Goal: Register for event/course

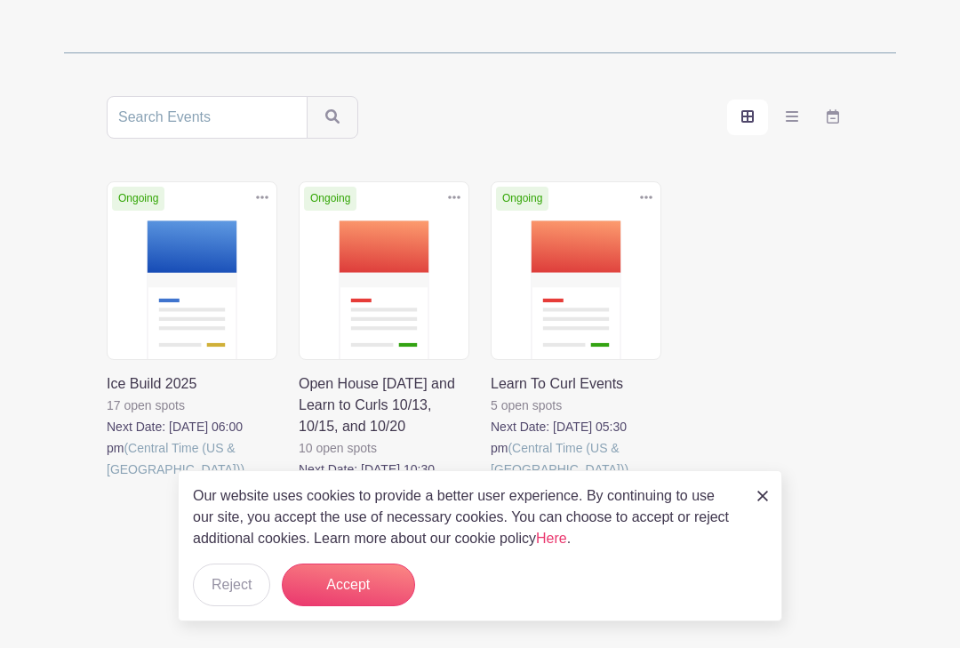
scroll to position [279, 0]
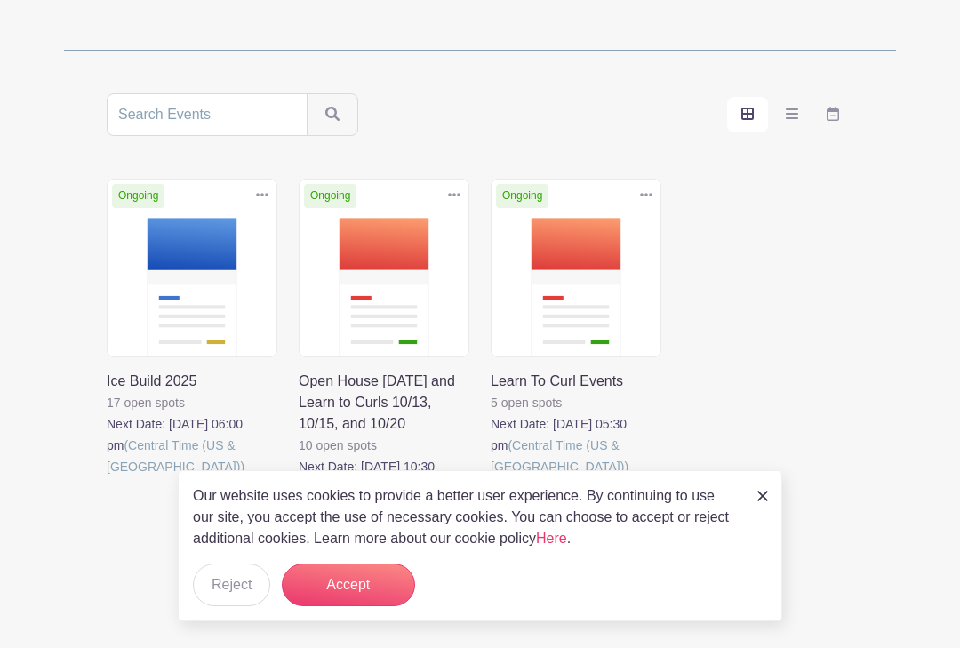
click at [299, 520] on link at bounding box center [299, 520] width 0 height 0
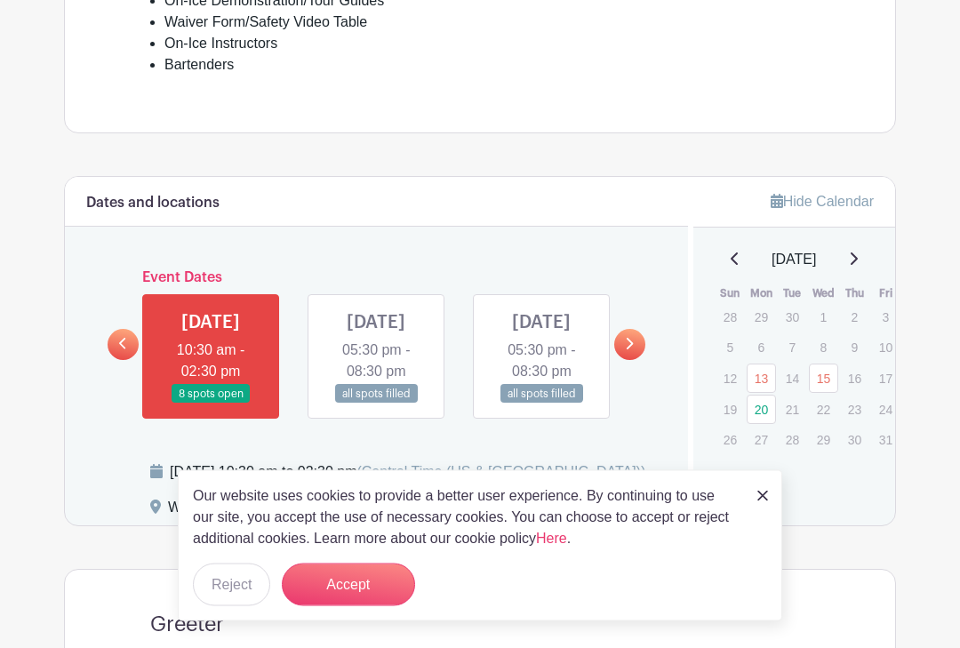
scroll to position [754, 0]
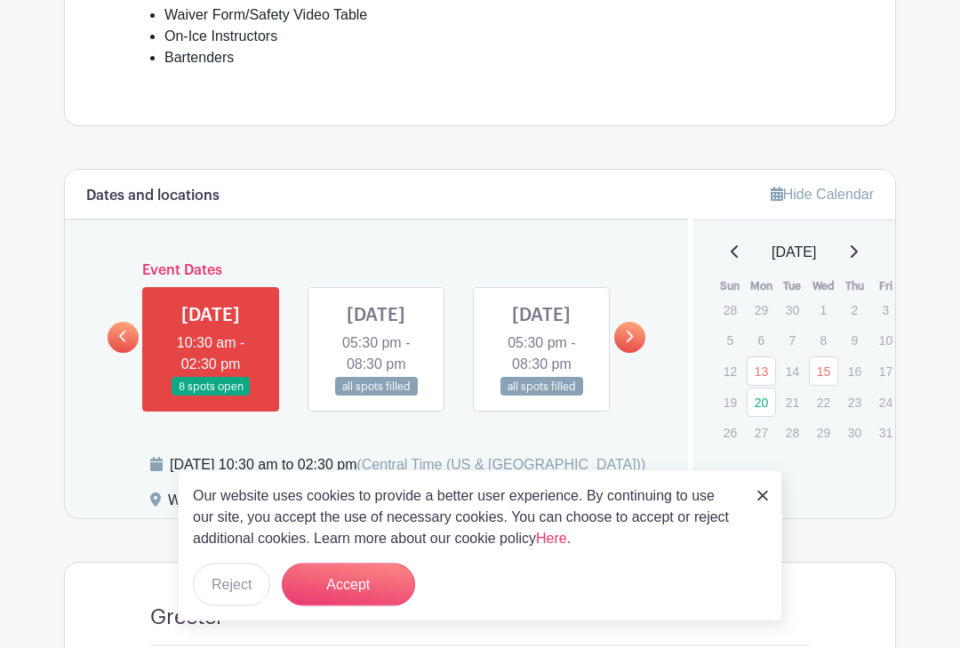
click at [764, 501] on img at bounding box center [762, 495] width 11 height 11
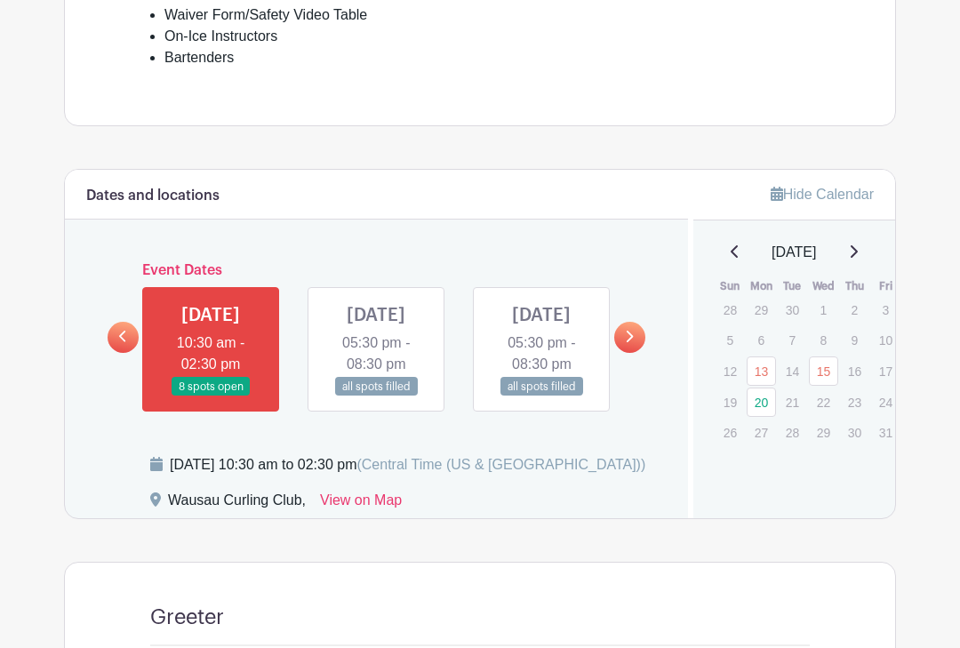
click at [631, 342] on icon at bounding box center [629, 337] width 7 height 12
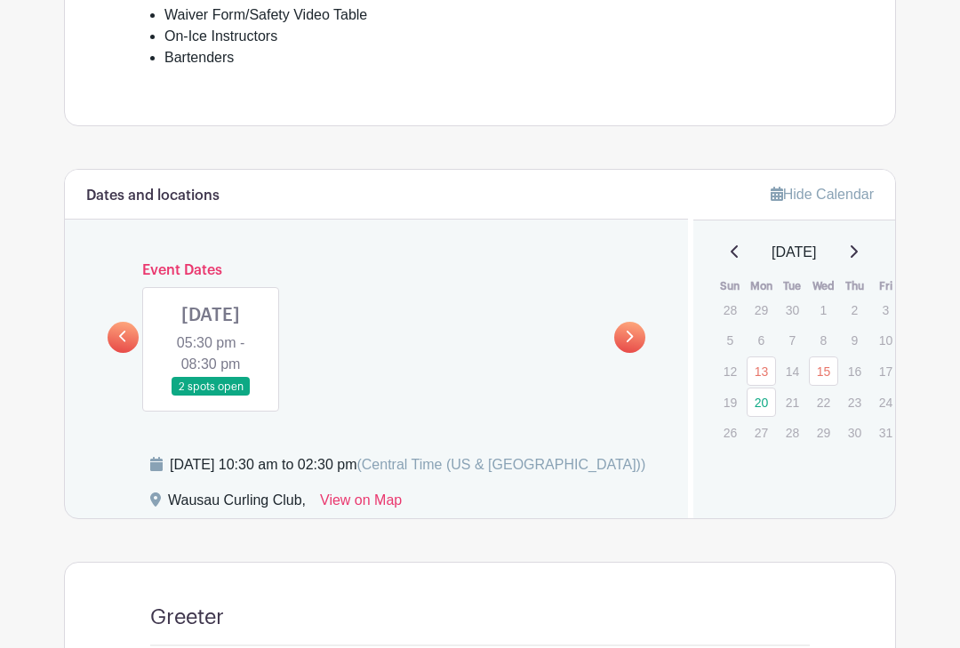
click at [211, 396] on link at bounding box center [211, 396] width 0 height 0
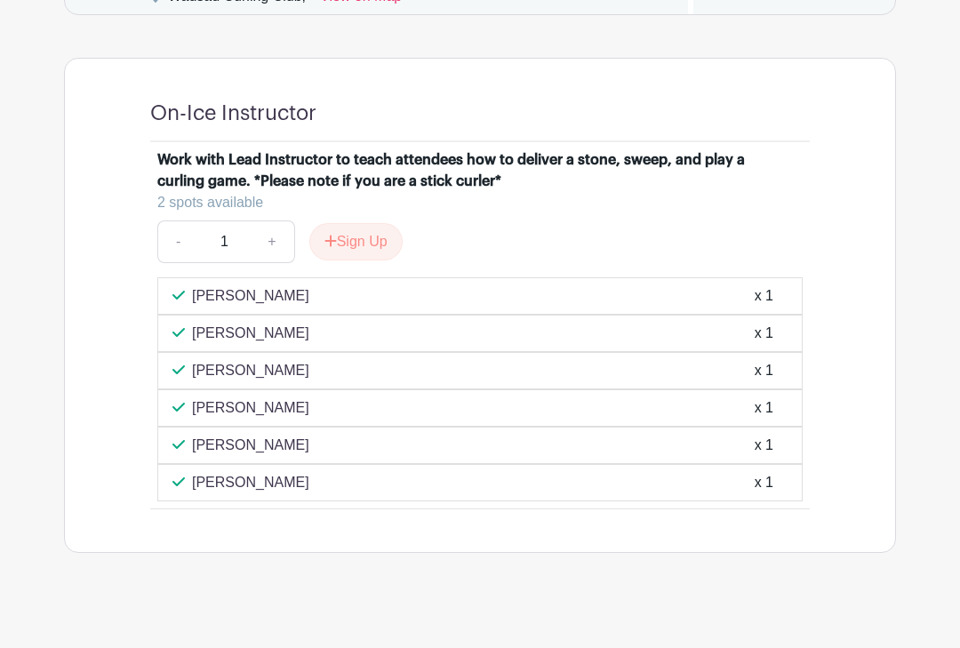
scroll to position [1288, 0]
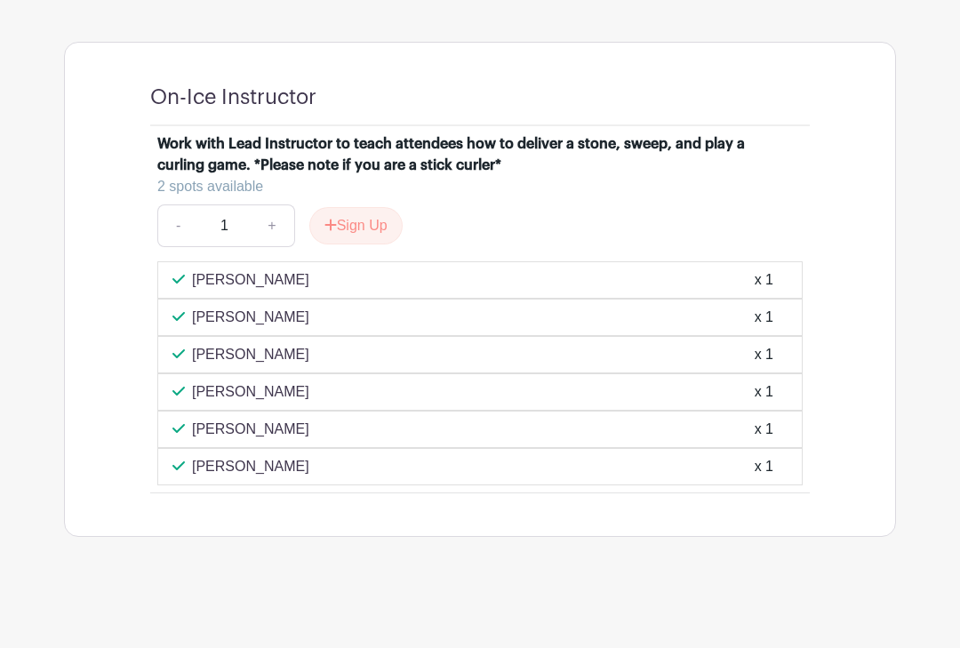
click at [270, 440] on div "[PERSON_NAME] x 1" at bounding box center [479, 429] width 615 height 21
click at [770, 440] on div "x 1" at bounding box center [763, 429] width 19 height 21
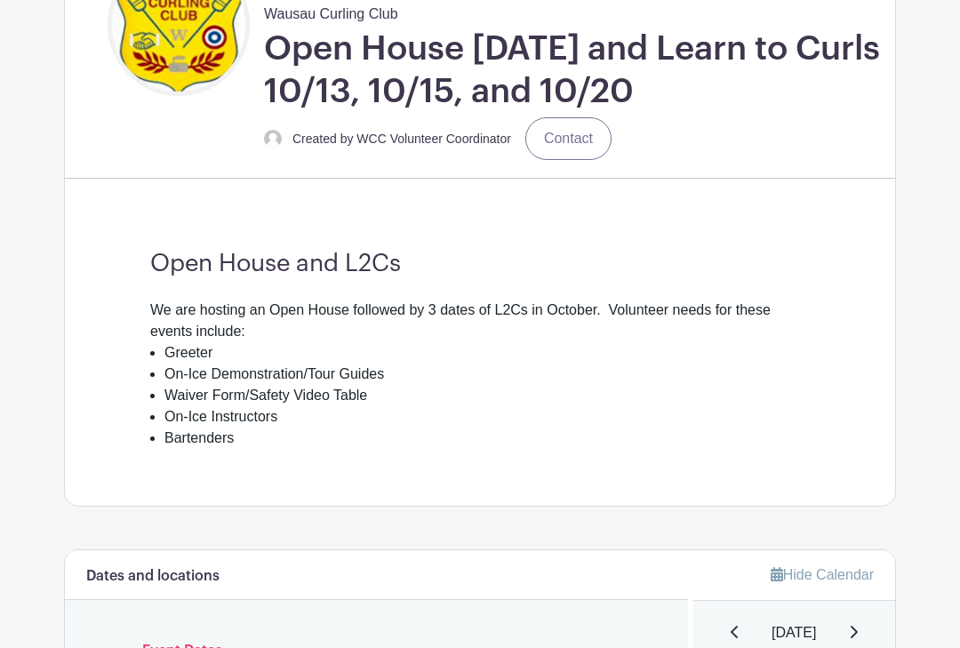
scroll to position [348, 0]
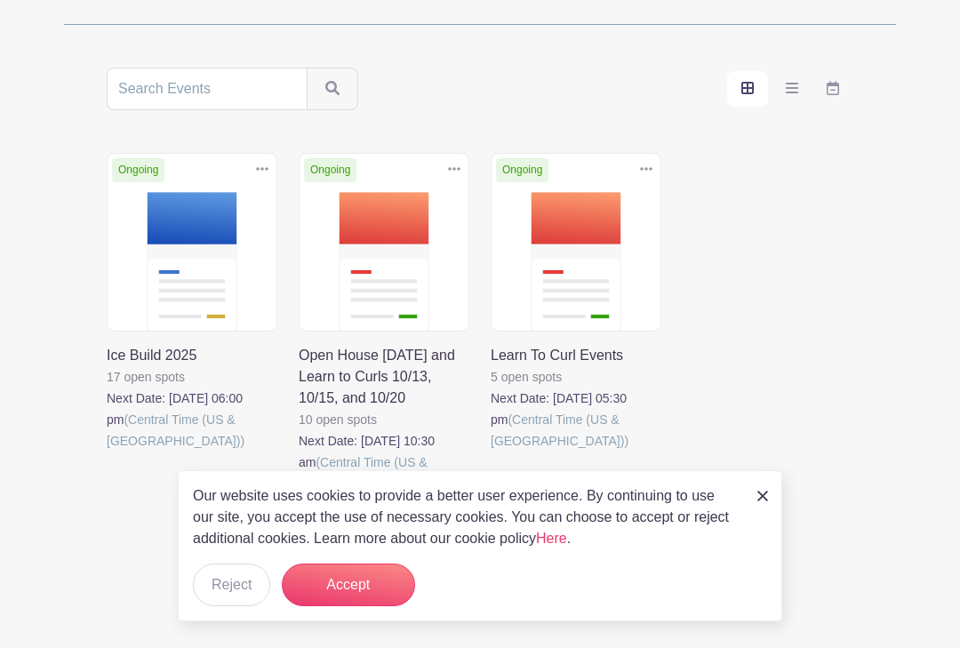
scroll to position [279, 0]
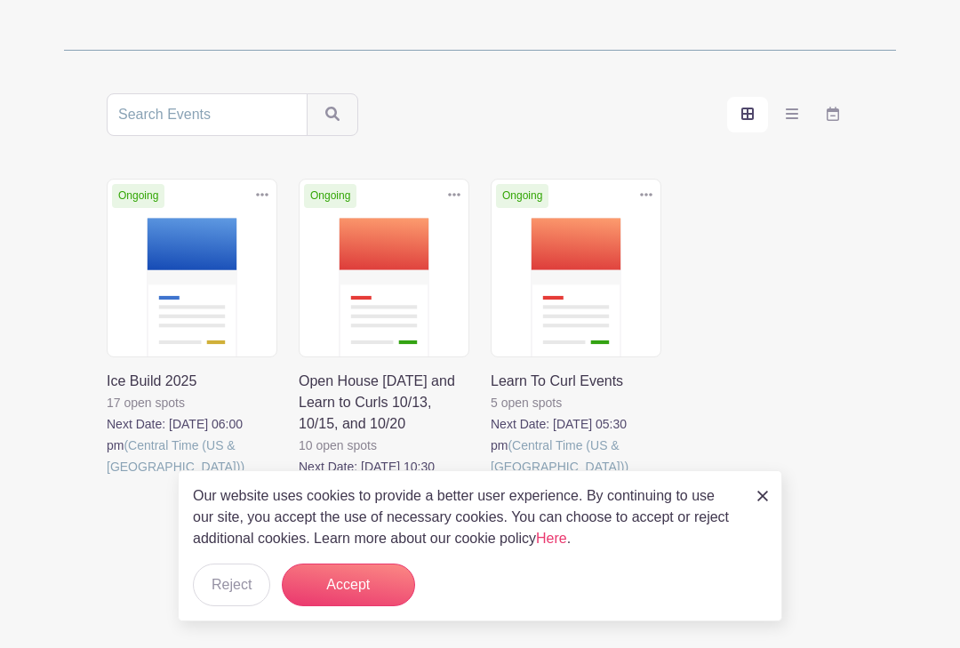
click at [107, 477] on link at bounding box center [107, 477] width 0 height 0
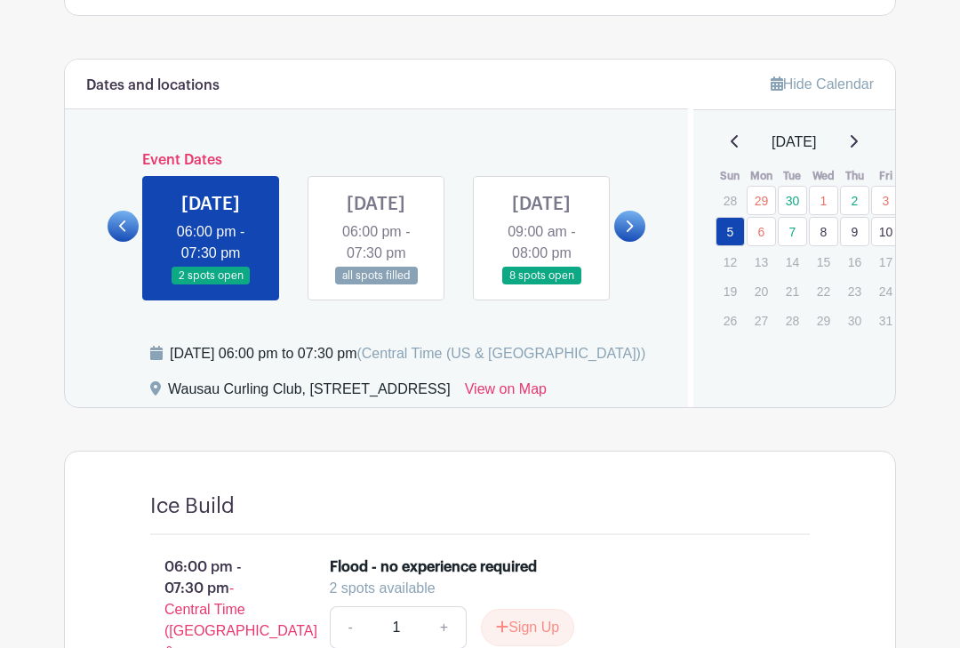
scroll to position [712, 0]
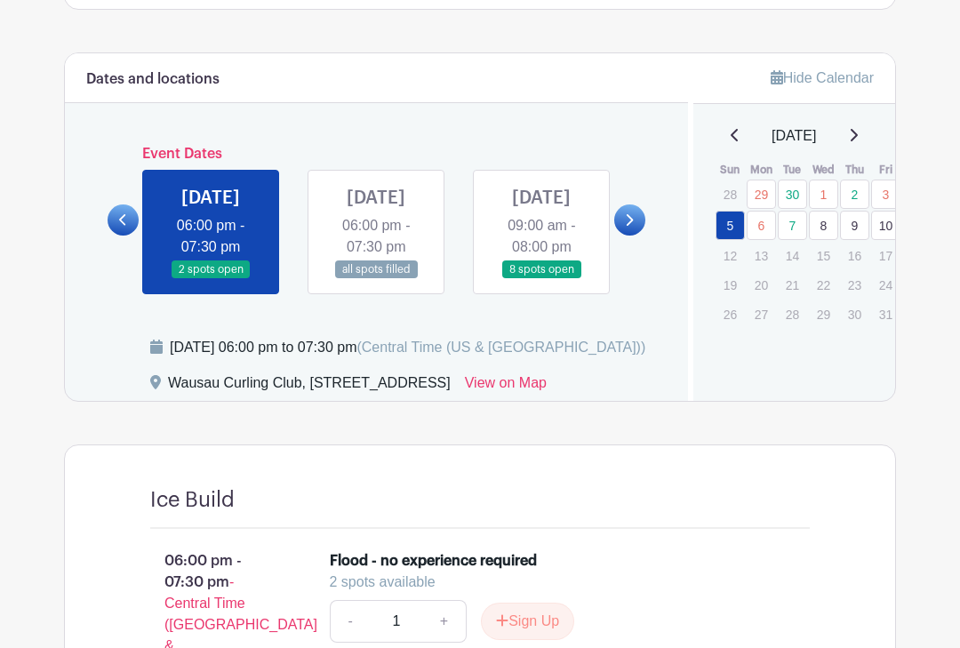
click at [129, 231] on link at bounding box center [123, 219] width 31 height 31
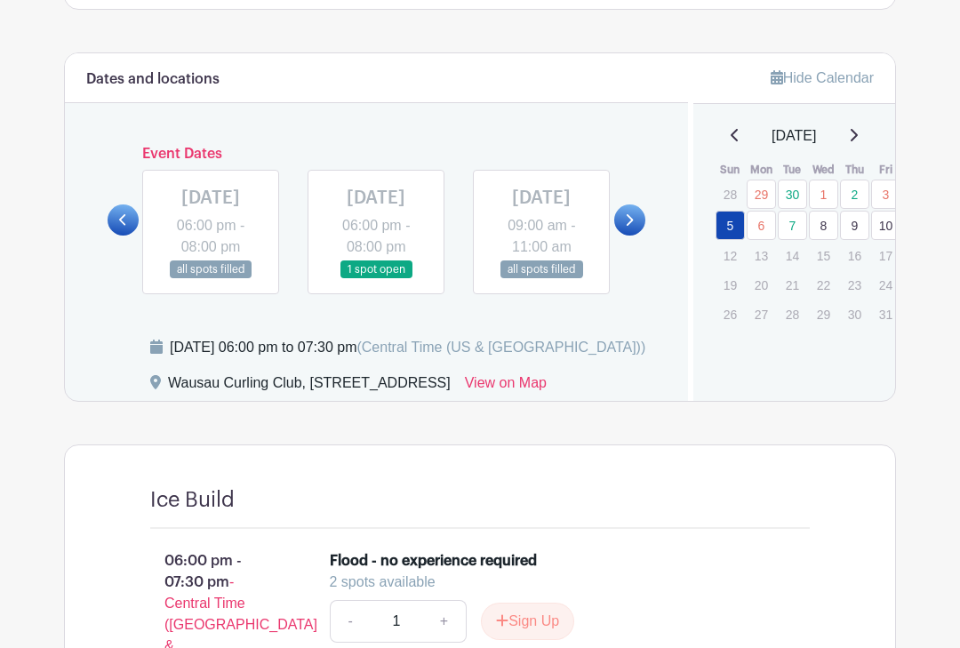
click at [633, 227] on icon at bounding box center [629, 219] width 8 height 13
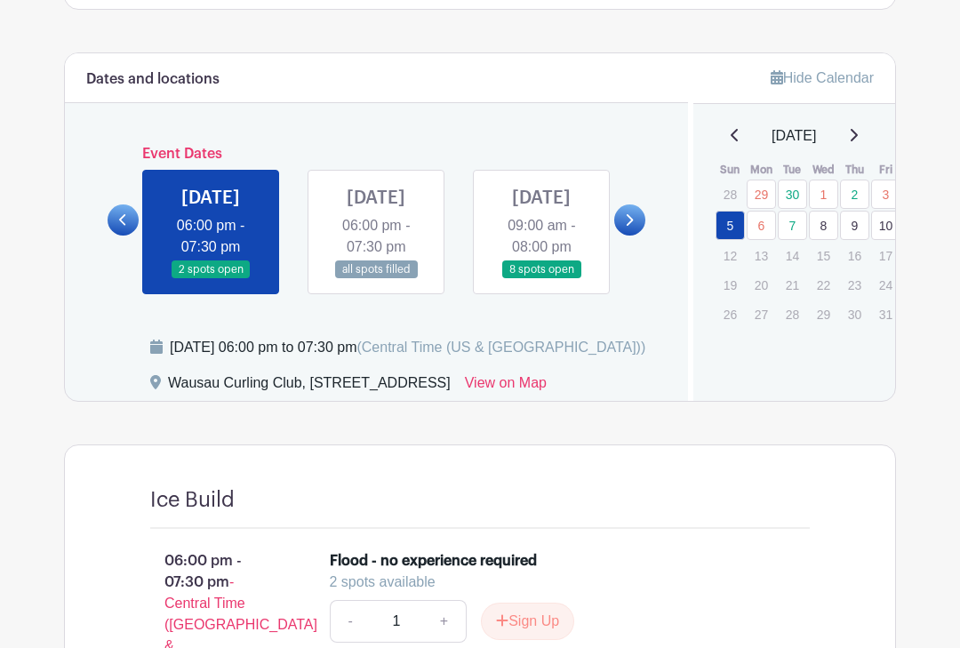
click at [211, 279] on link at bounding box center [211, 279] width 0 height 0
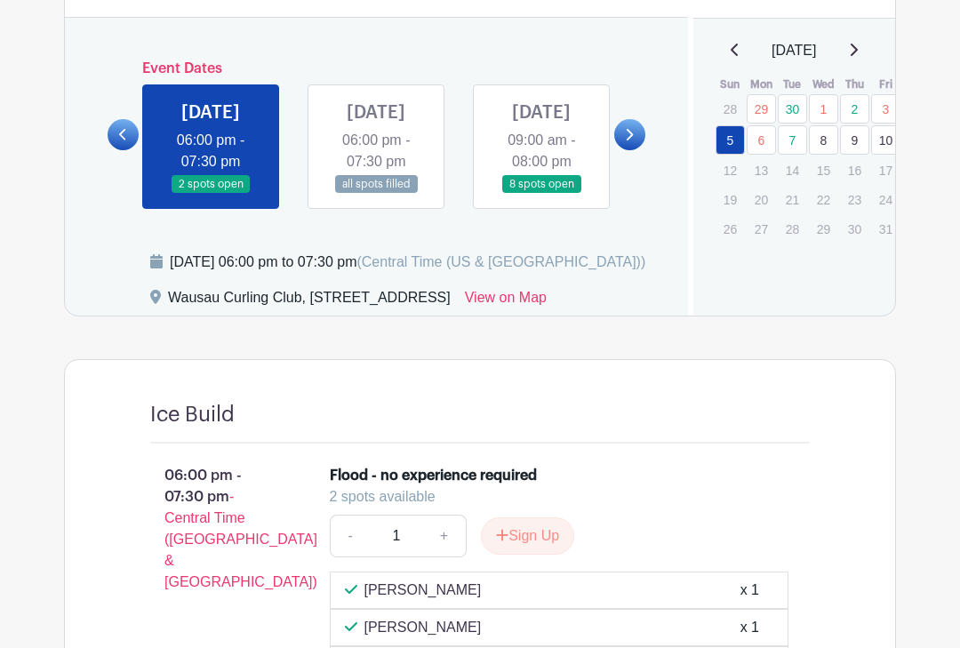
scroll to position [797, 0]
click at [376, 194] on link at bounding box center [376, 194] width 0 height 0
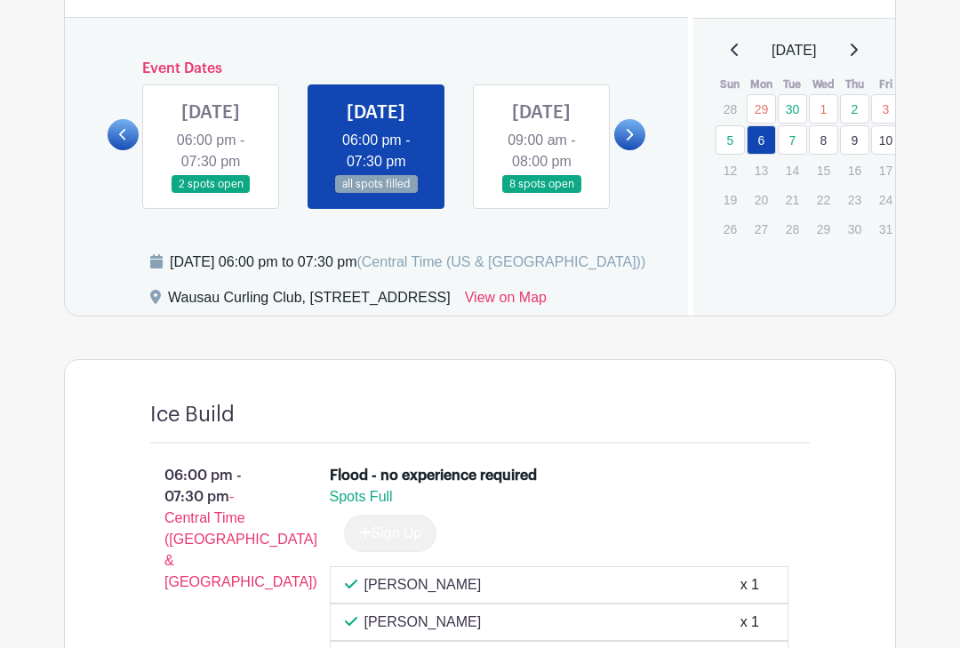
click at [541, 194] on link at bounding box center [541, 194] width 0 height 0
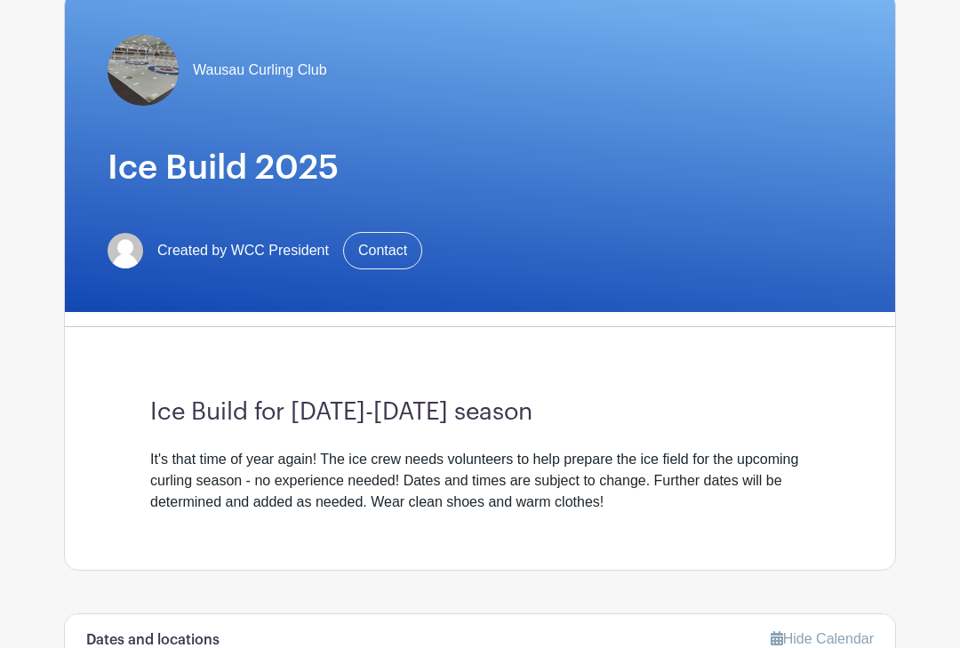
scroll to position [149, 0]
